Goal: Information Seeking & Learning: Learn about a topic

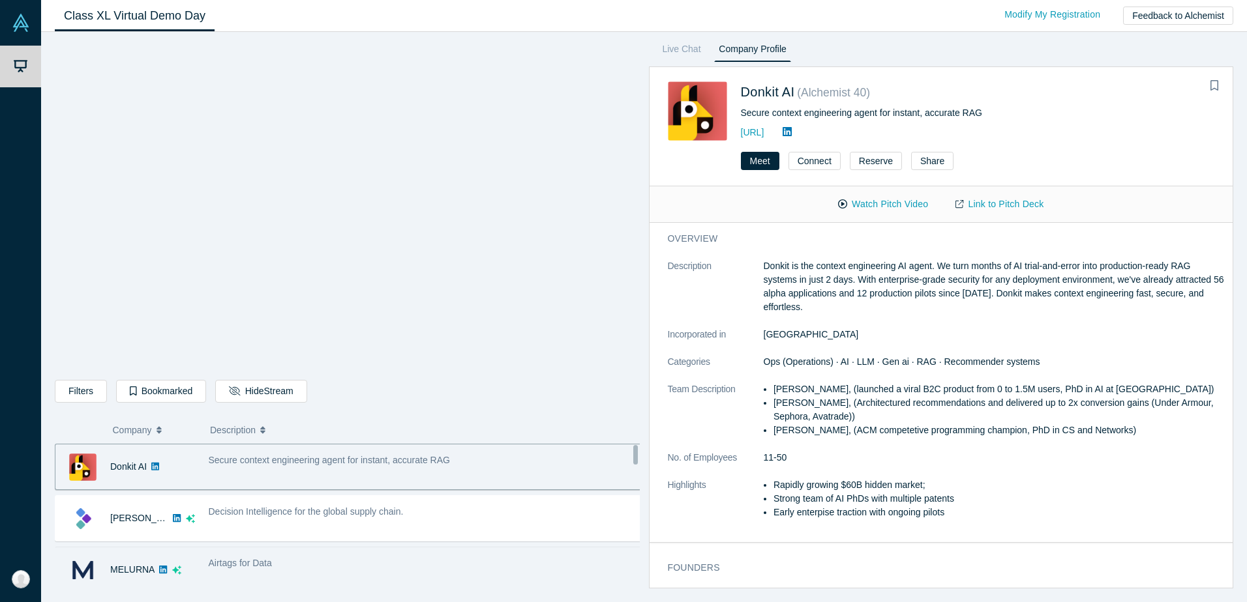
click at [292, 570] on div "Airtags for Data" at bounding box center [426, 564] width 434 height 14
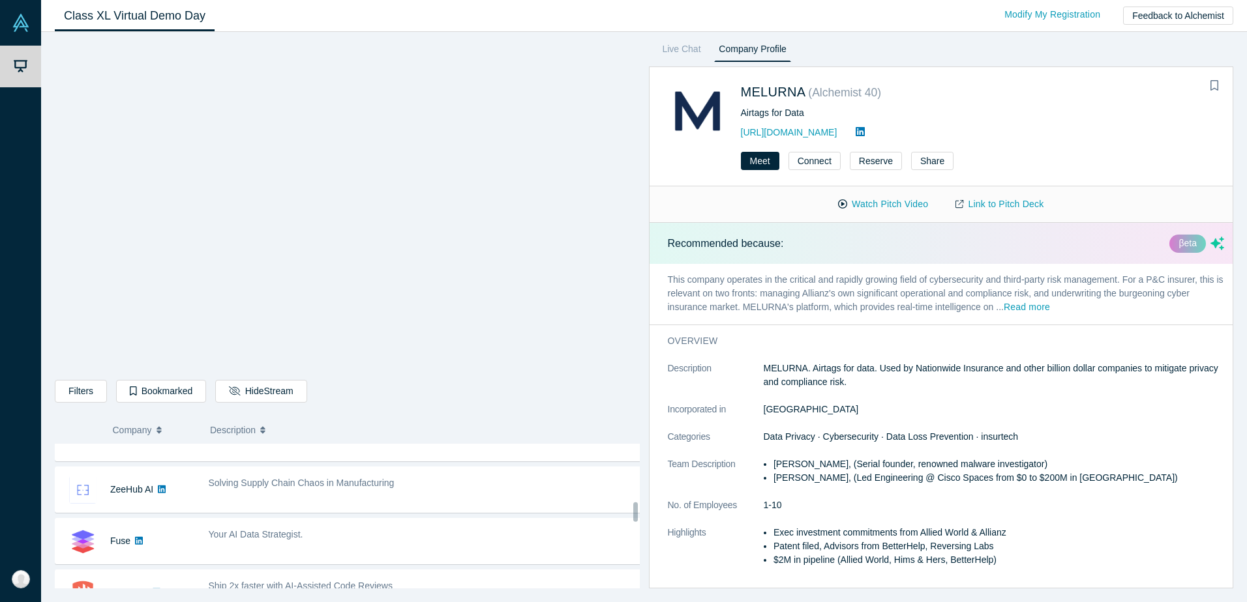
scroll to position [522, 0]
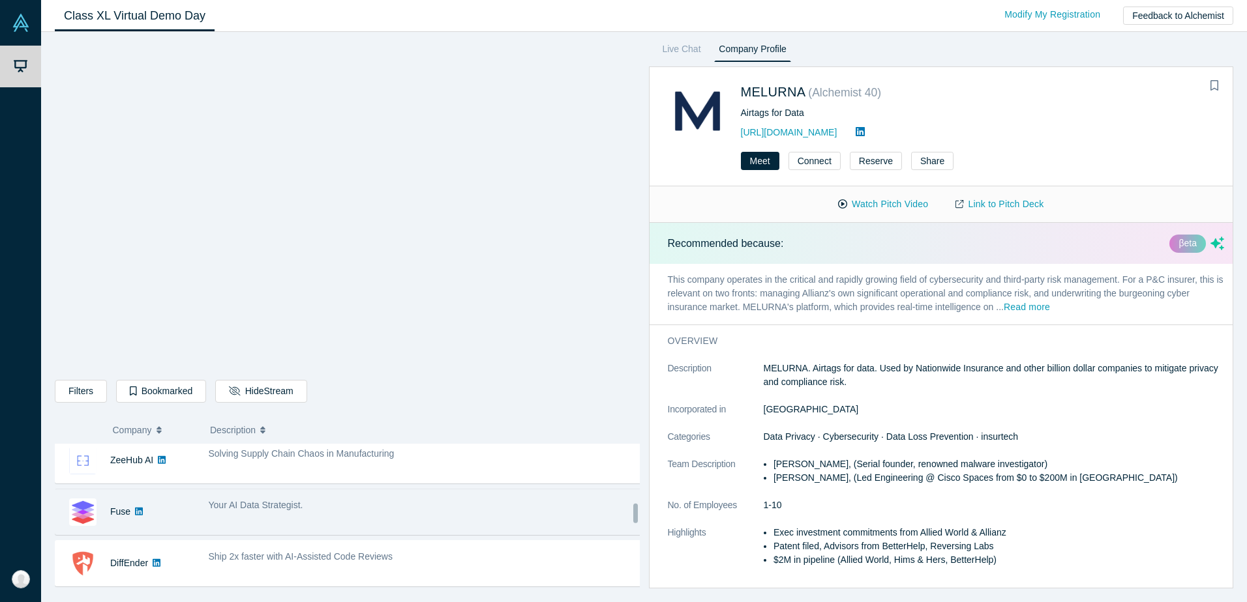
click at [460, 522] on div "Your AI Data Strategist." at bounding box center [424, 512] width 447 height 41
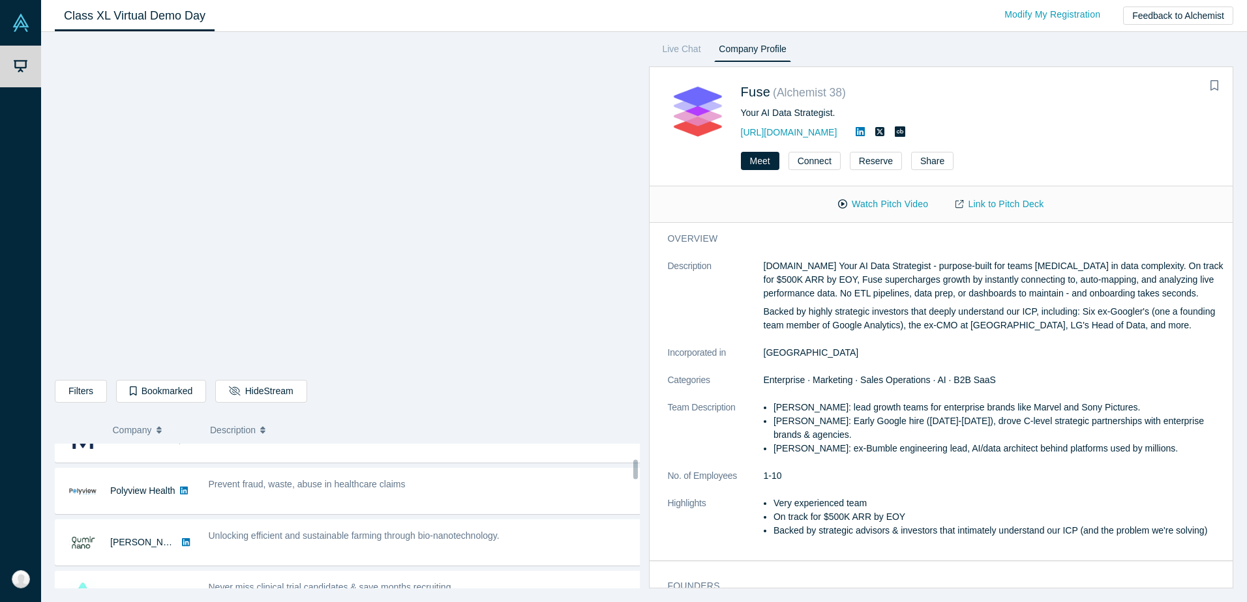
scroll to position [0, 0]
